Goal: Information Seeking & Learning: Learn about a topic

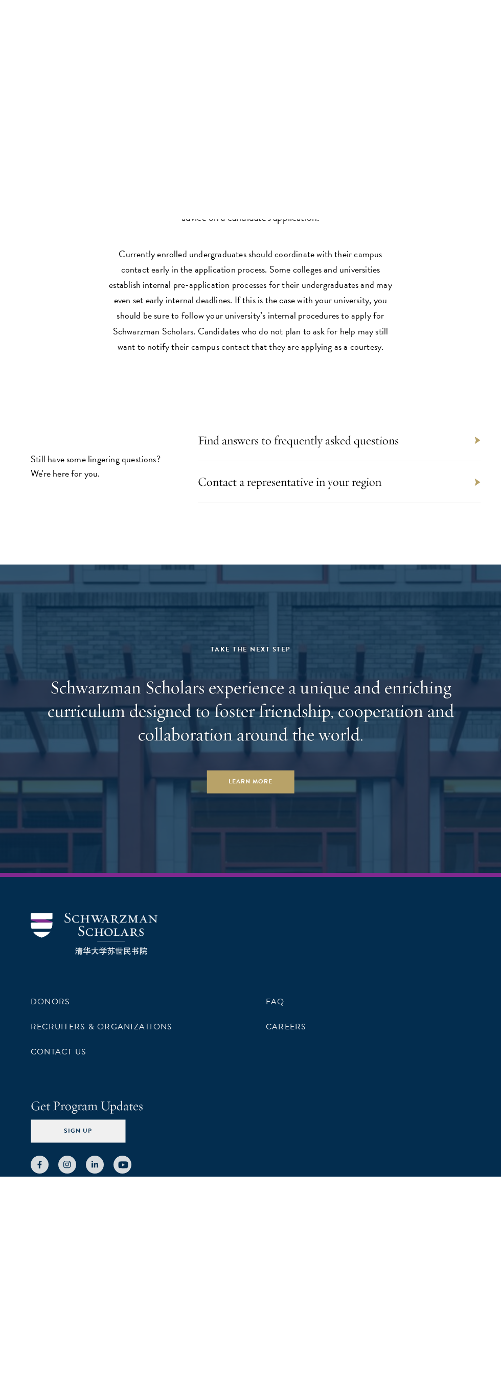
scroll to position [4389, 0]
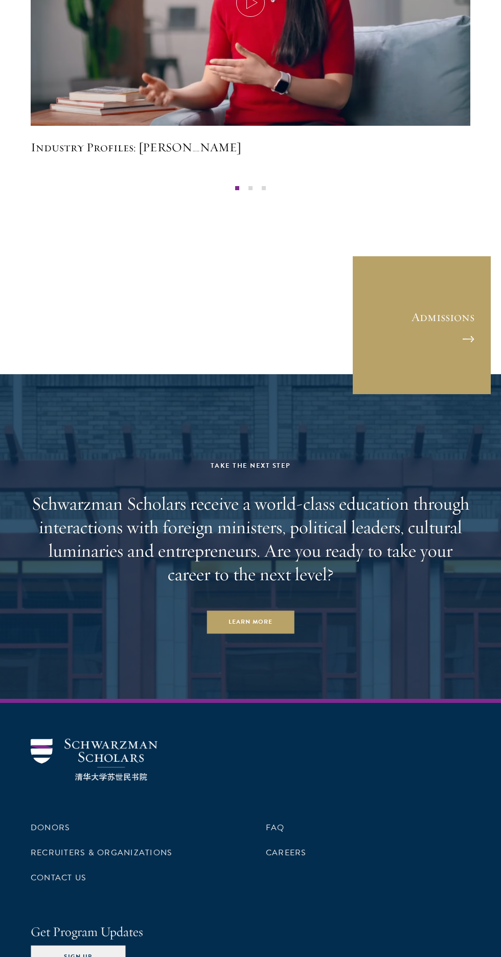
scroll to position [2978, 0]
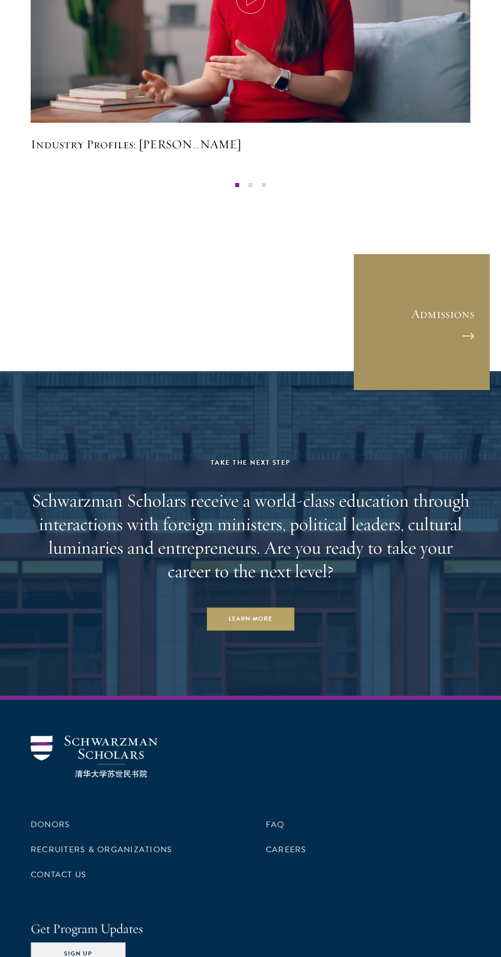
click at [409, 316] on link "Admissions" at bounding box center [422, 322] width 138 height 138
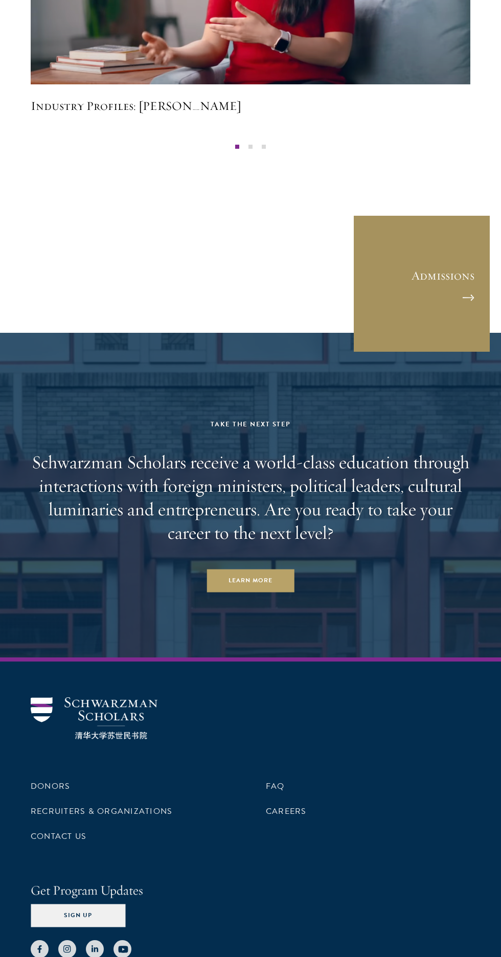
scroll to position [3049, 0]
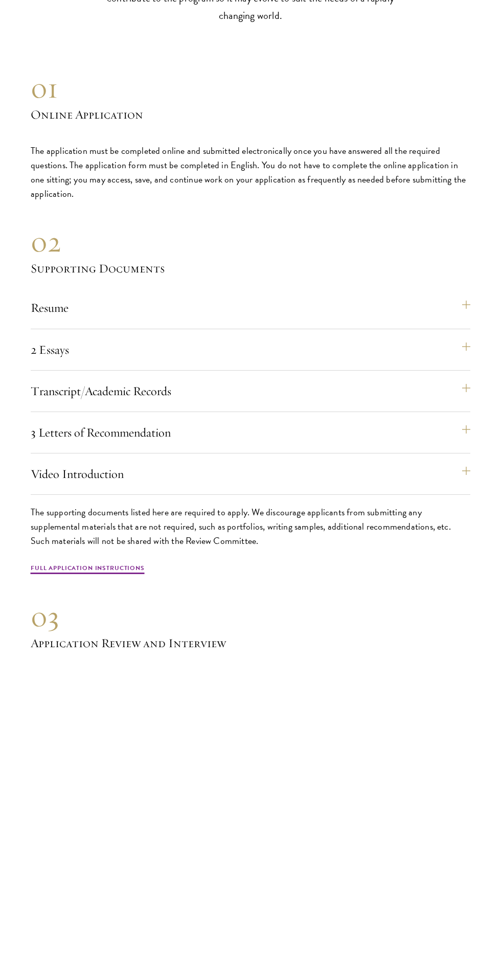
scroll to position [2892, 0]
